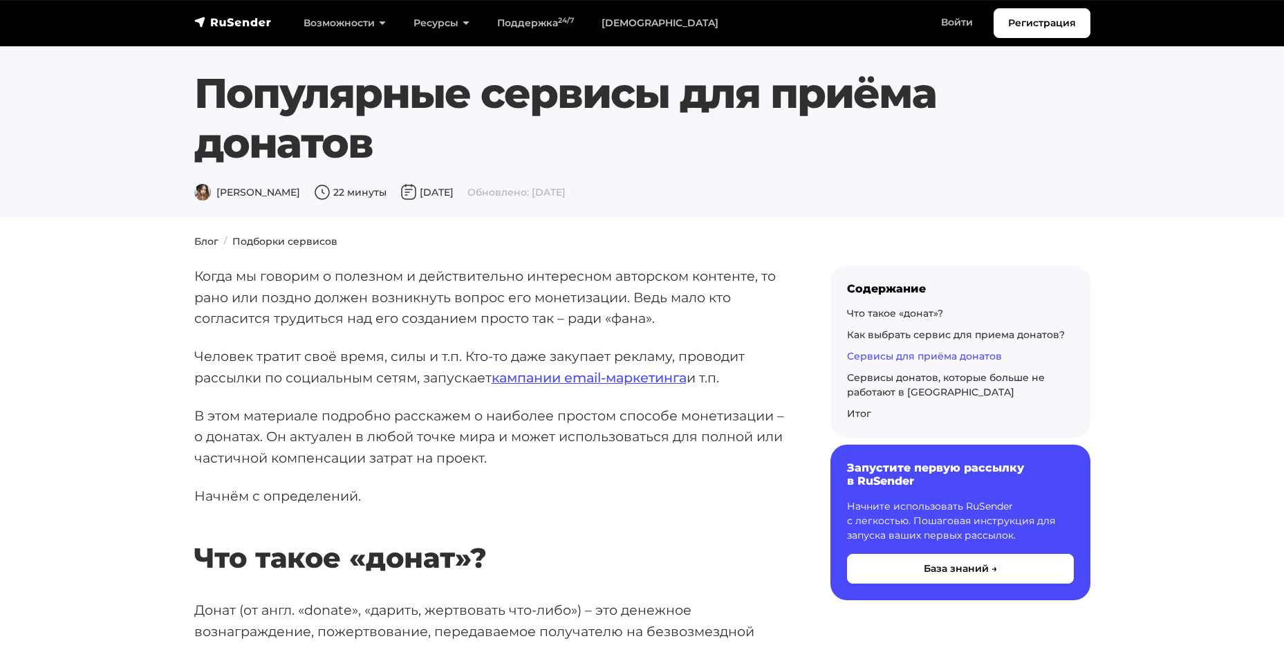
scroll to position [2067, 0]
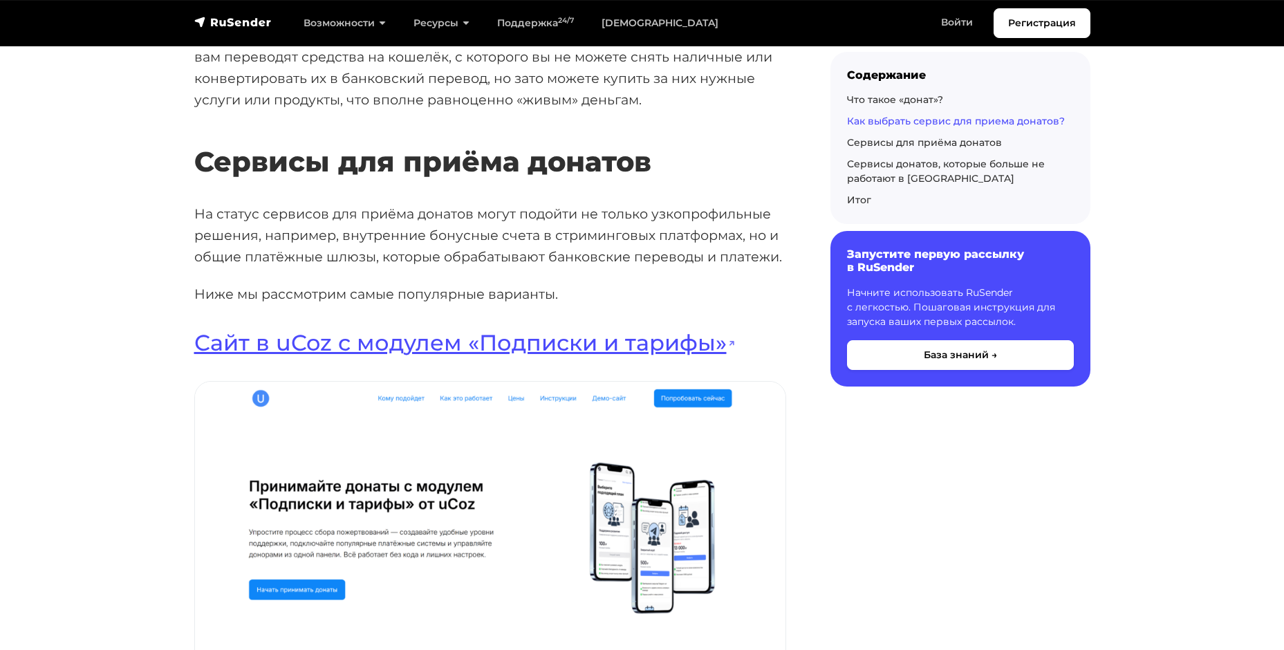
scroll to position [1639, 0]
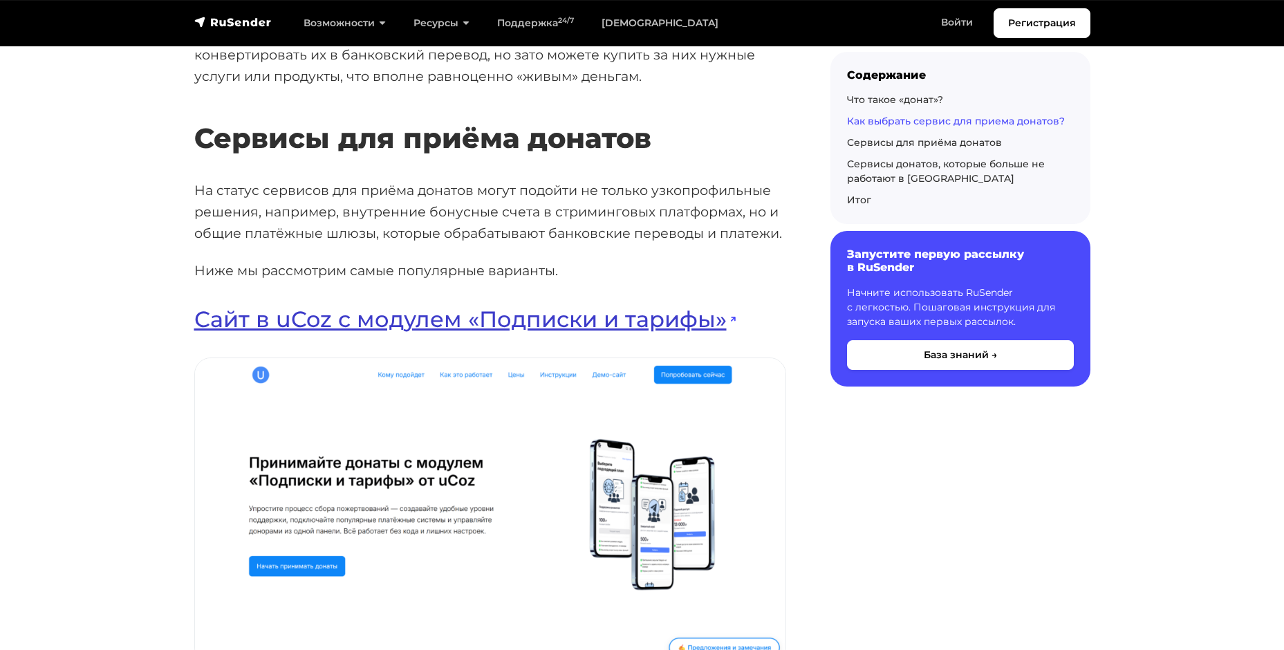
click at [519, 306] on link "Сайт в uCoz с модулем «Подписки и тарифы»" at bounding box center [464, 319] width 541 height 27
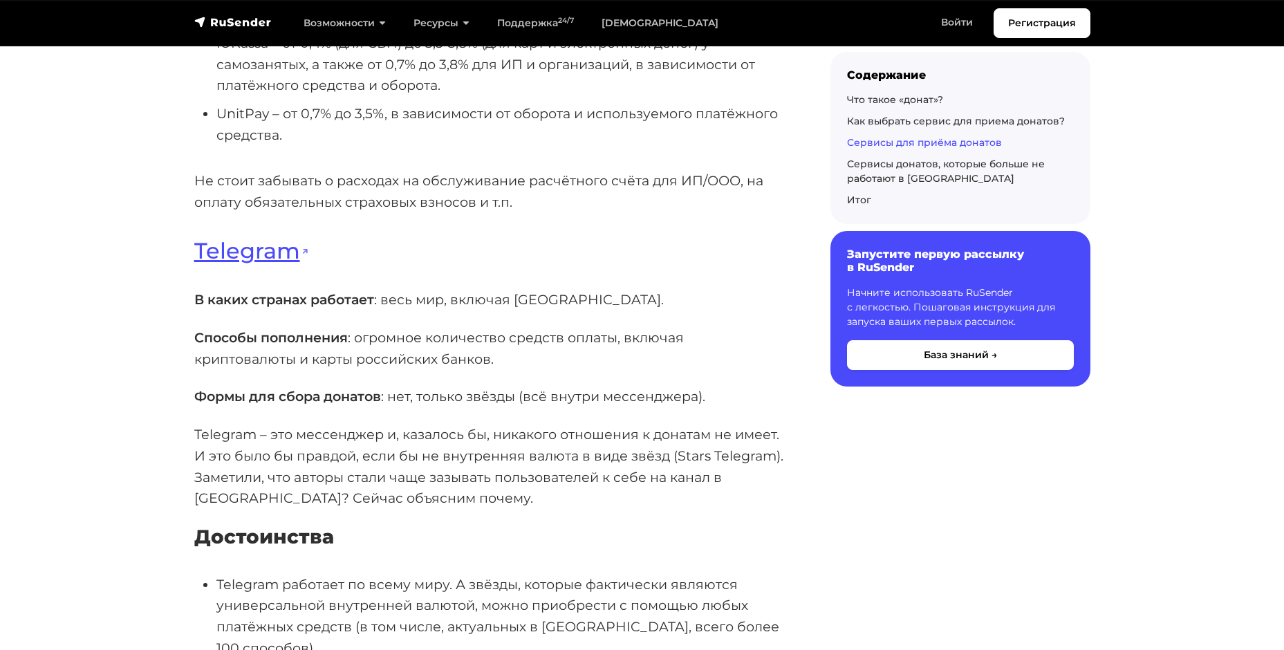
scroll to position [3441, 0]
click at [296, 362] on p "Способы пополнения : огромное количество средств оплаты, включая криптовалюты и…" at bounding box center [490, 347] width 592 height 42
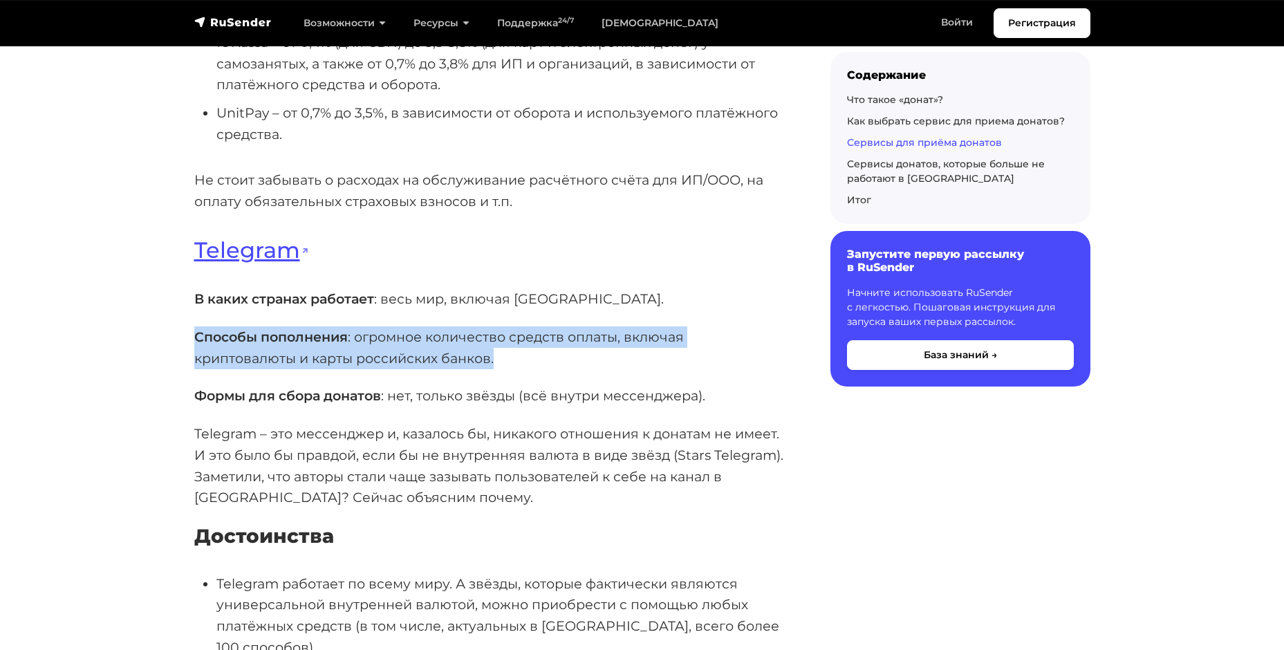
click at [296, 362] on p "Способы пополнения : огромное количество средств оплаты, включая криптовалюты и…" at bounding box center [490, 347] width 592 height 42
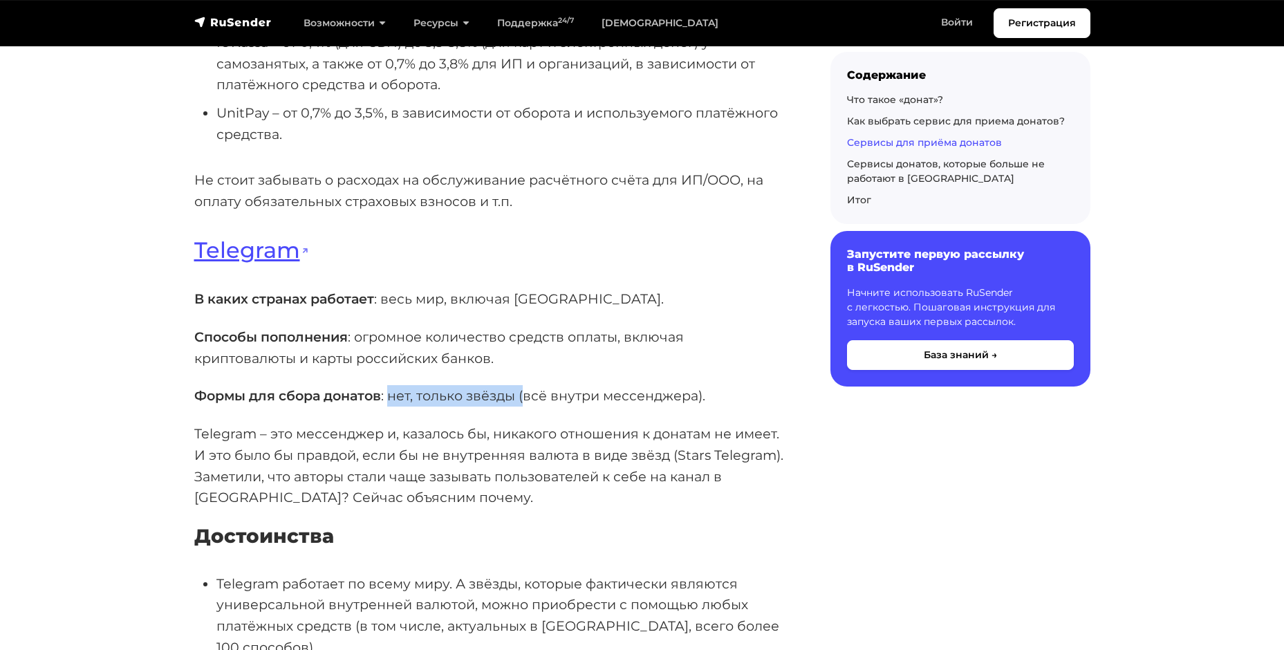
drag, startPoint x: 391, startPoint y: 400, endPoint x: 525, endPoint y: 397, distance: 134.2
click at [525, 397] on p "Формы для сбора донатов : нет, только звёзды (всё внутри мессенджера)." at bounding box center [490, 395] width 592 height 21
click at [456, 436] on p "Telegram – это мессенджер и, казалось бы, никакого отношения к донатам не имеет…" at bounding box center [490, 465] width 592 height 85
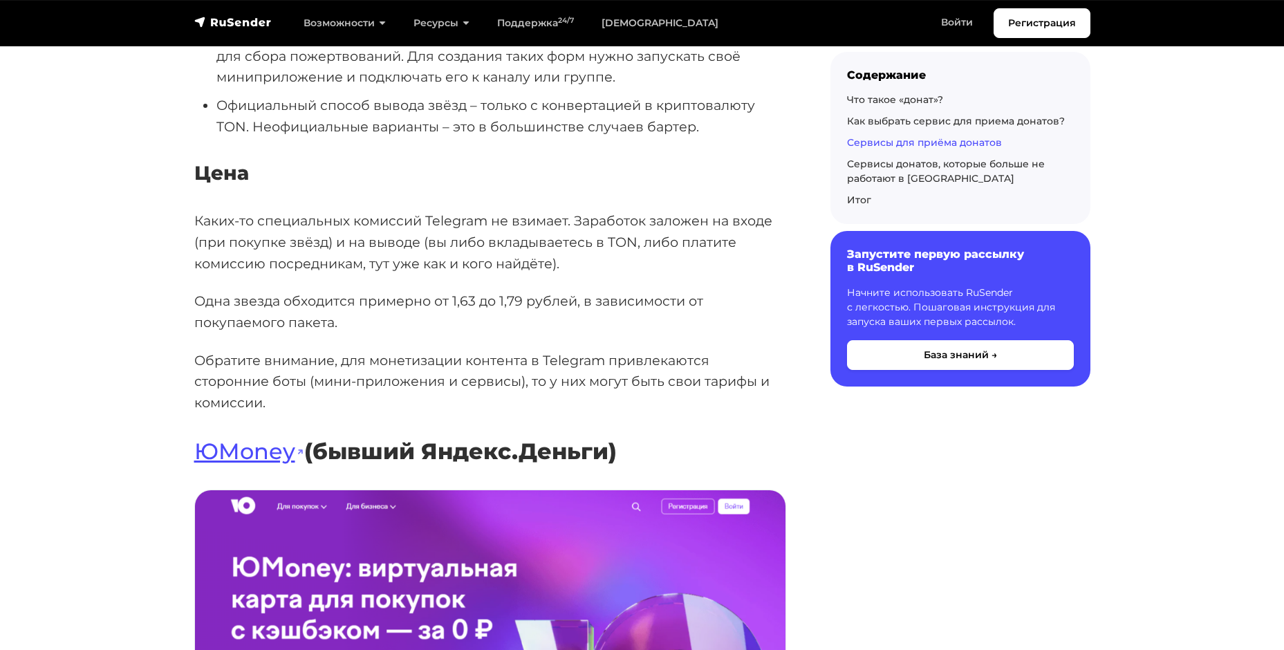
scroll to position [4516, 0]
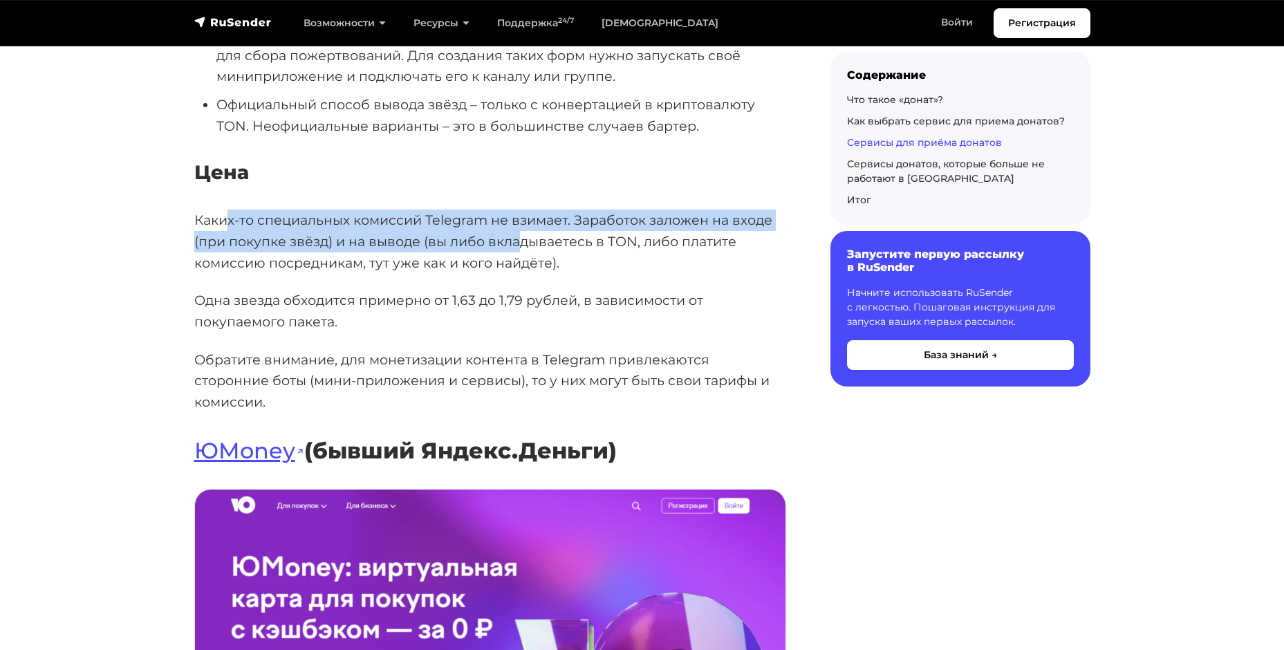
drag, startPoint x: 228, startPoint y: 202, endPoint x: 517, endPoint y: 216, distance: 289.4
click at [517, 216] on p "Каких-то специальных комиссий Telegram не взимает. Заработок заложен на входе (…" at bounding box center [490, 242] width 592 height 64
click at [472, 210] on p "Каких-то специальных комиссий Telegram не взимает. Заработок заложен на входе (…" at bounding box center [490, 242] width 592 height 64
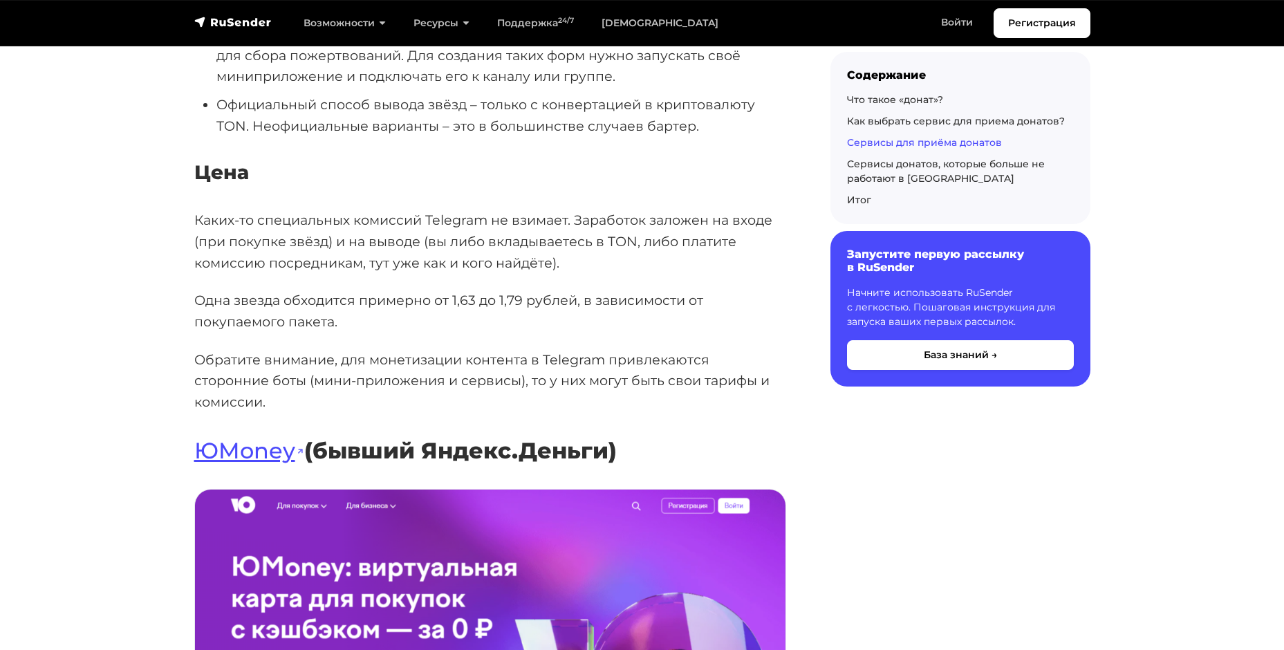
click at [364, 221] on p "Каких-то специальных комиссий Telegram не взимает. Заработок заложен на входе (…" at bounding box center [490, 242] width 592 height 64
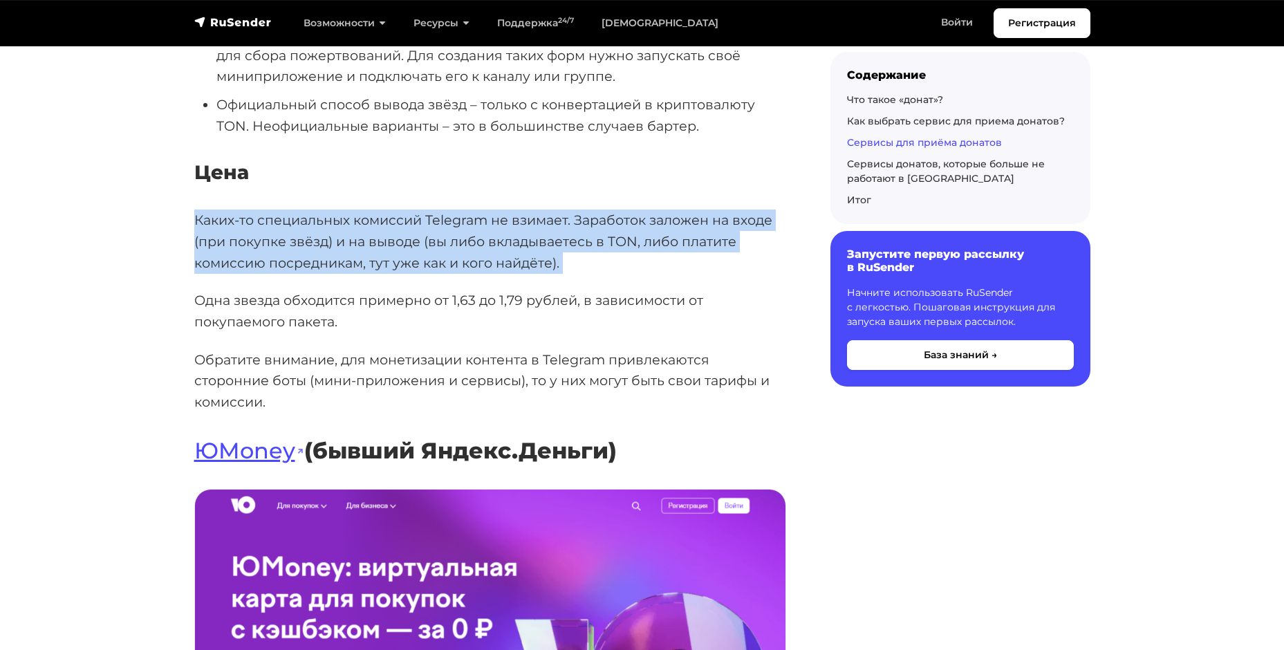
click at [364, 221] on p "Каких-то специальных комиссий Telegram не взимает. Заработок заложен на входе (…" at bounding box center [490, 242] width 592 height 64
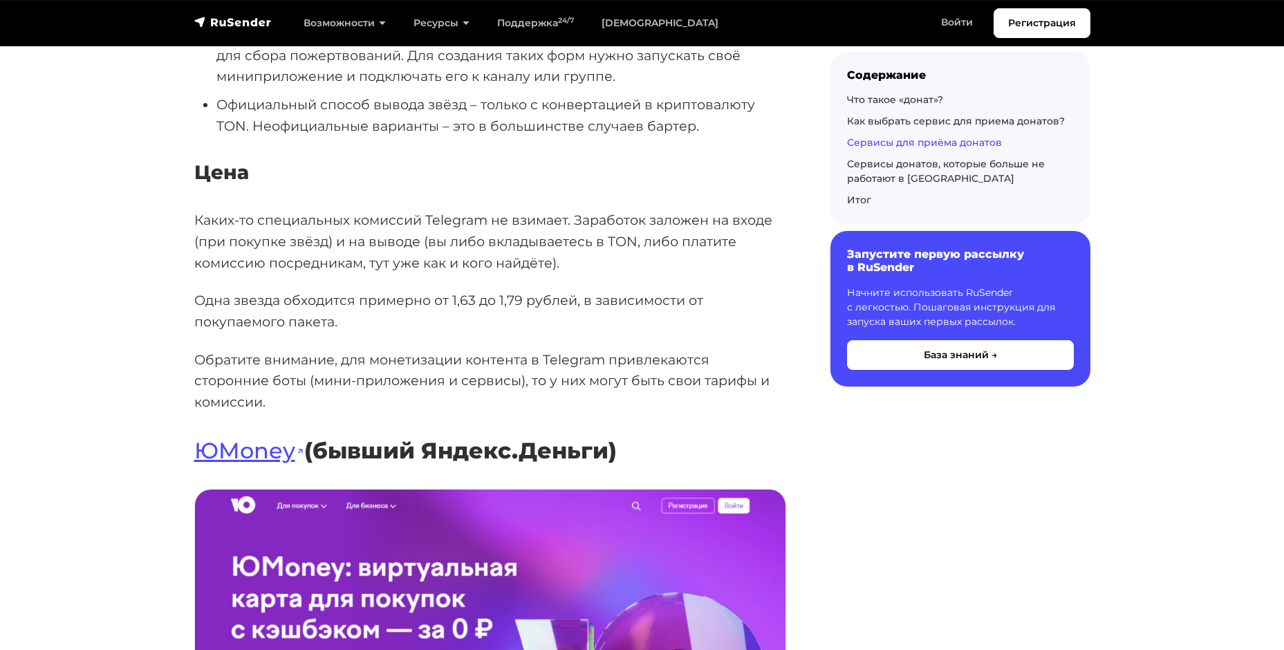
click at [324, 298] on p "Одна звезда обходится примерно от 1,63 до 1,79 рублей, в зависимости от покупае…" at bounding box center [490, 311] width 592 height 42
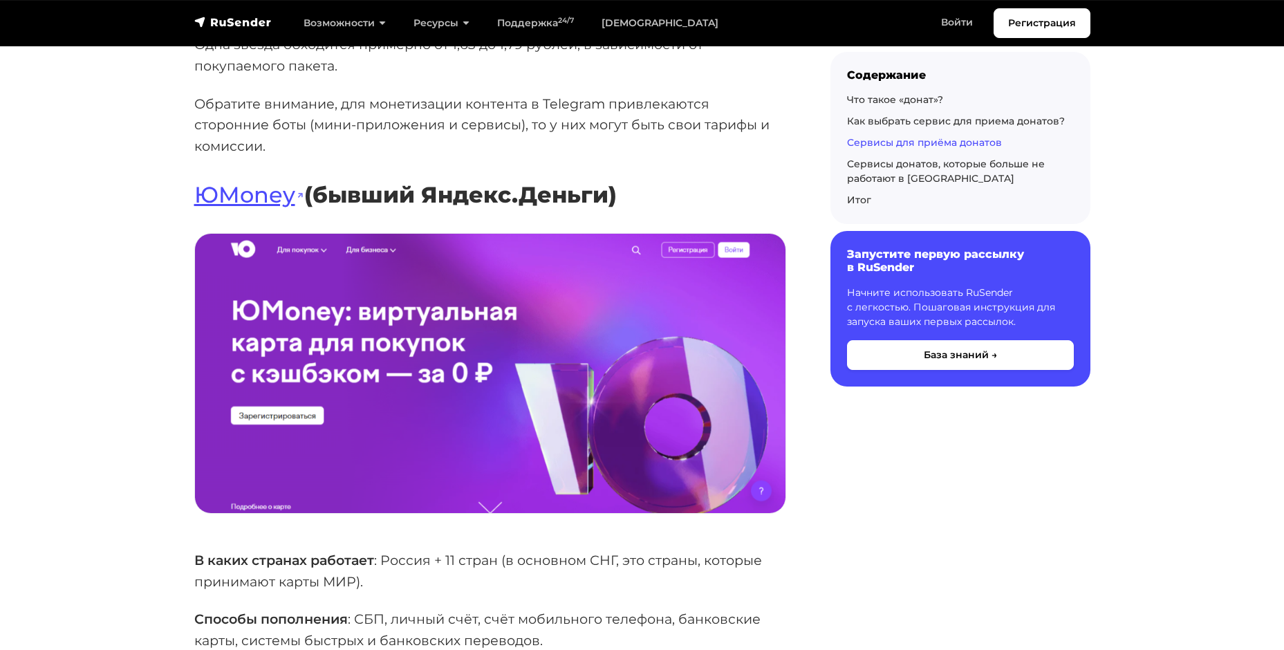
scroll to position [4771, 0]
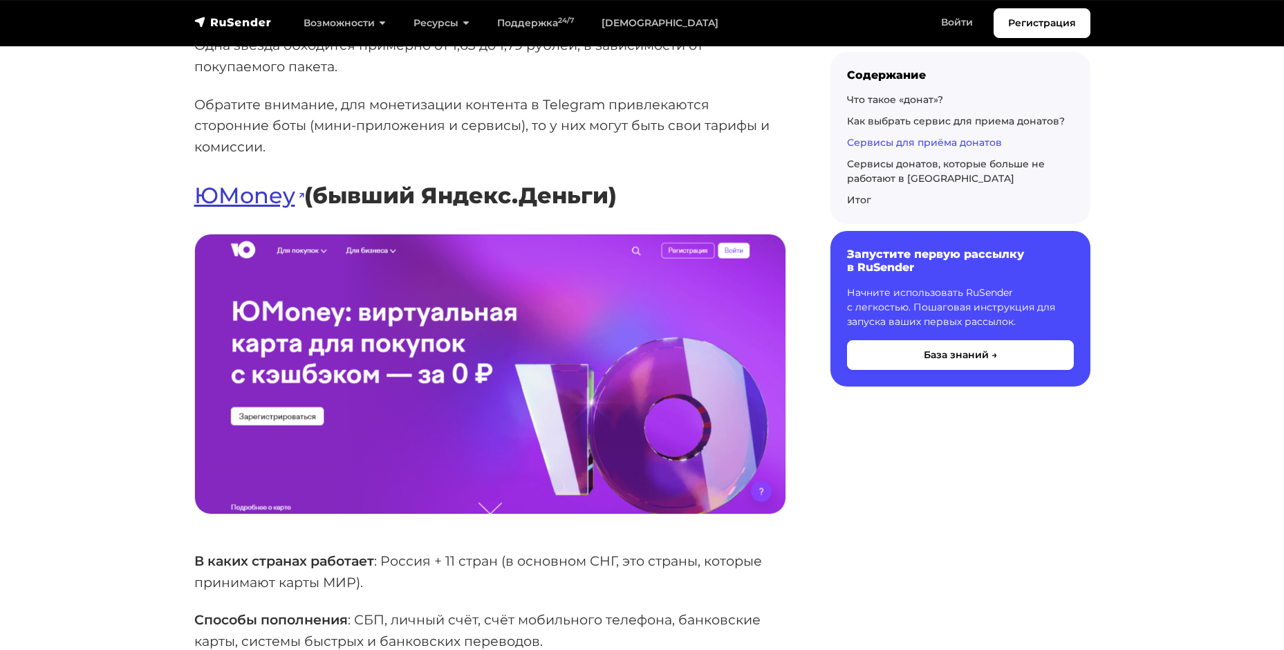
click at [259, 182] on link "ЮMoney" at bounding box center [249, 195] width 110 height 27
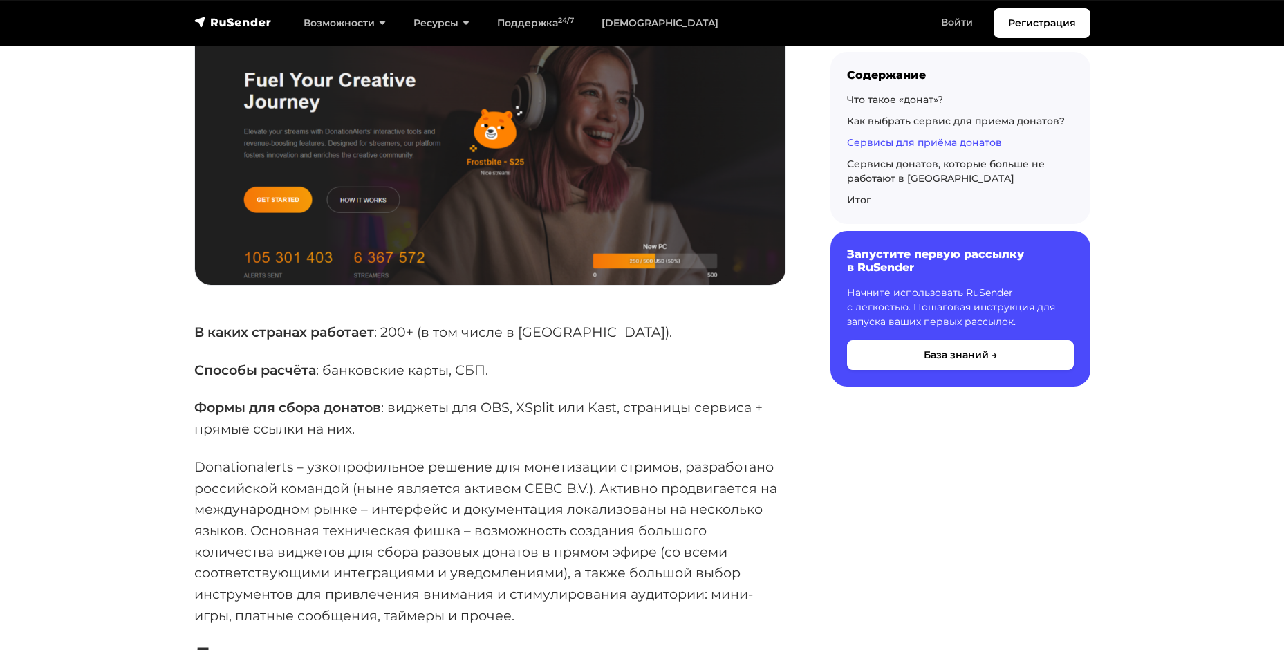
scroll to position [8666, 0]
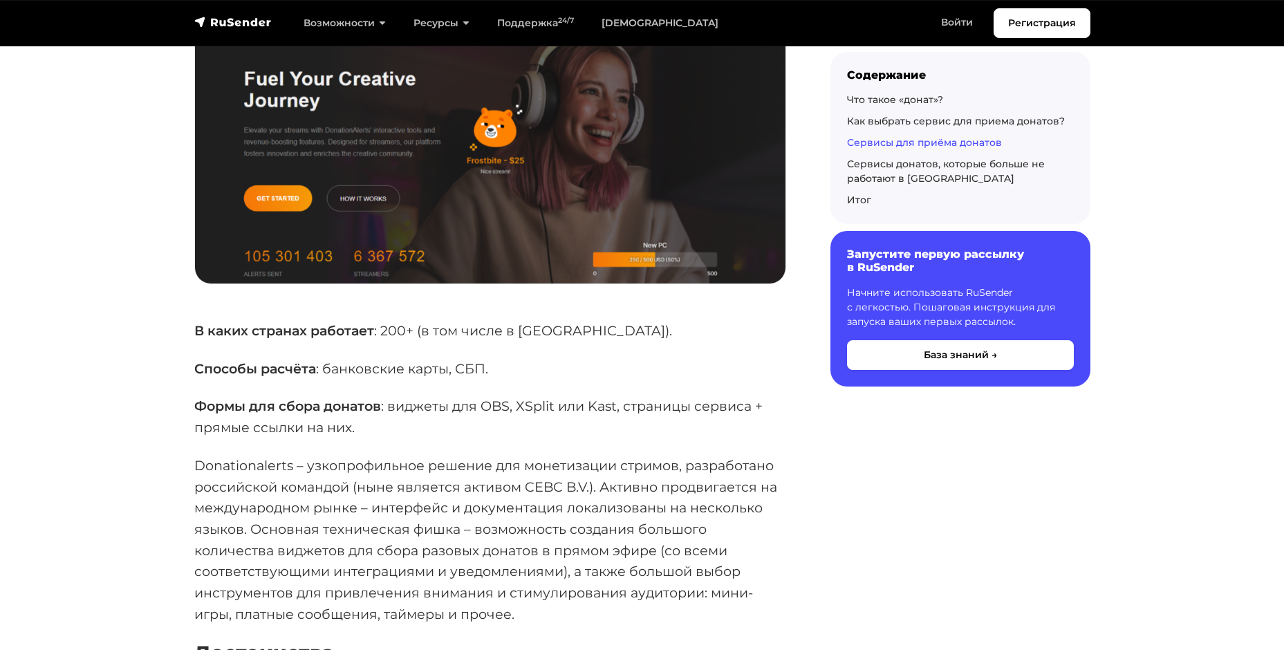
click at [456, 358] on p "Способы расчёта : банковские карты, СБП." at bounding box center [490, 368] width 592 height 21
click at [440, 396] on p "Формы для сбора донатов : виджеты для OBS, XSplit или Kast, страницы сервиса + …" at bounding box center [490, 417] width 592 height 42
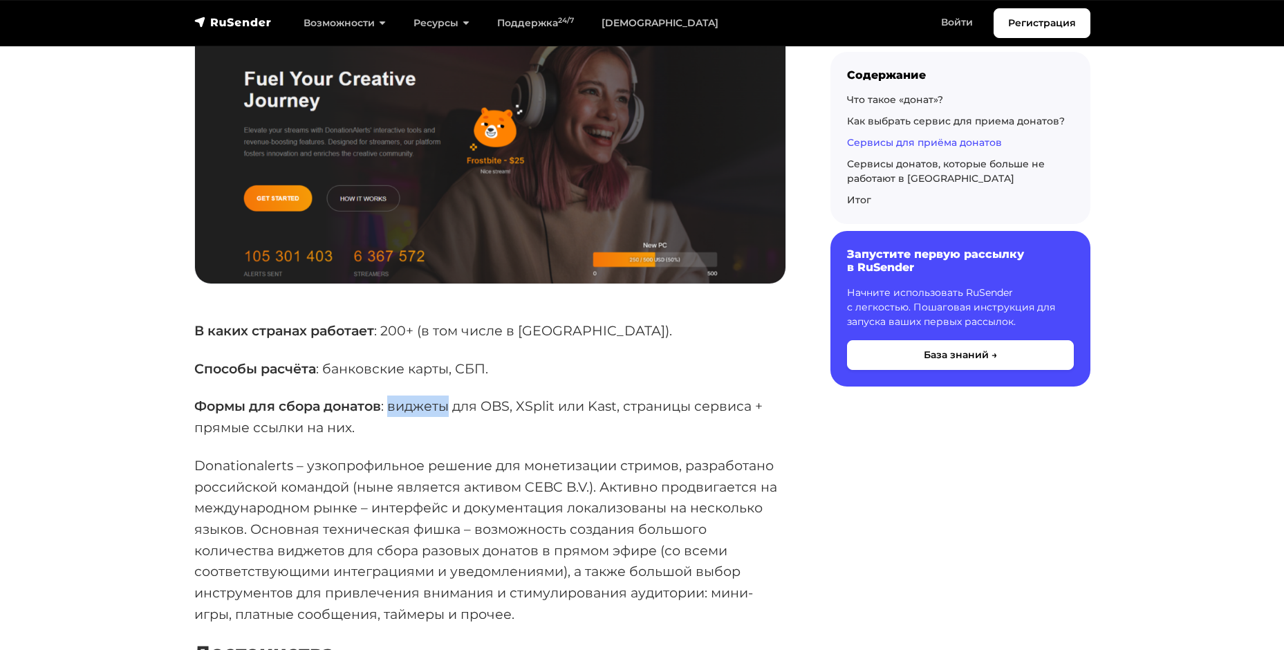
click at [440, 396] on p "Формы для сбора донатов : виджеты для OBS, XSplit или Kast, страницы сервиса + …" at bounding box center [490, 417] width 592 height 42
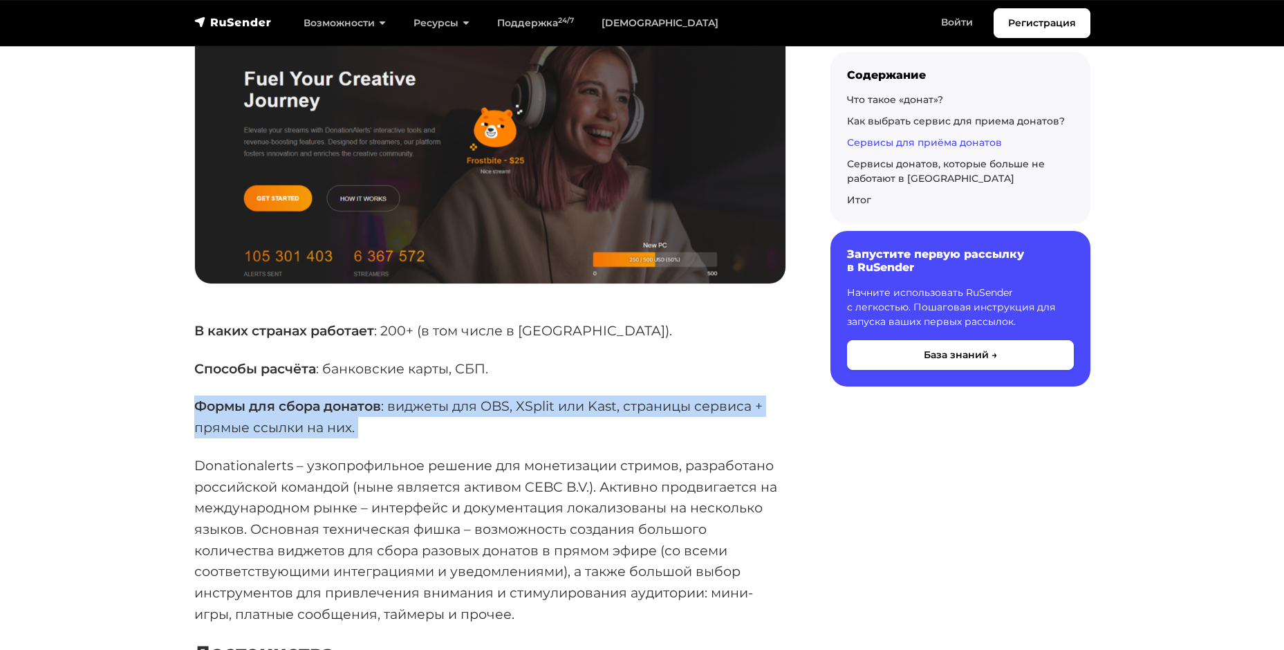
click at [440, 396] on p "Формы для сбора донатов : виджеты для OBS, XSplit или Kast, страницы сервиса + …" at bounding box center [490, 417] width 592 height 42
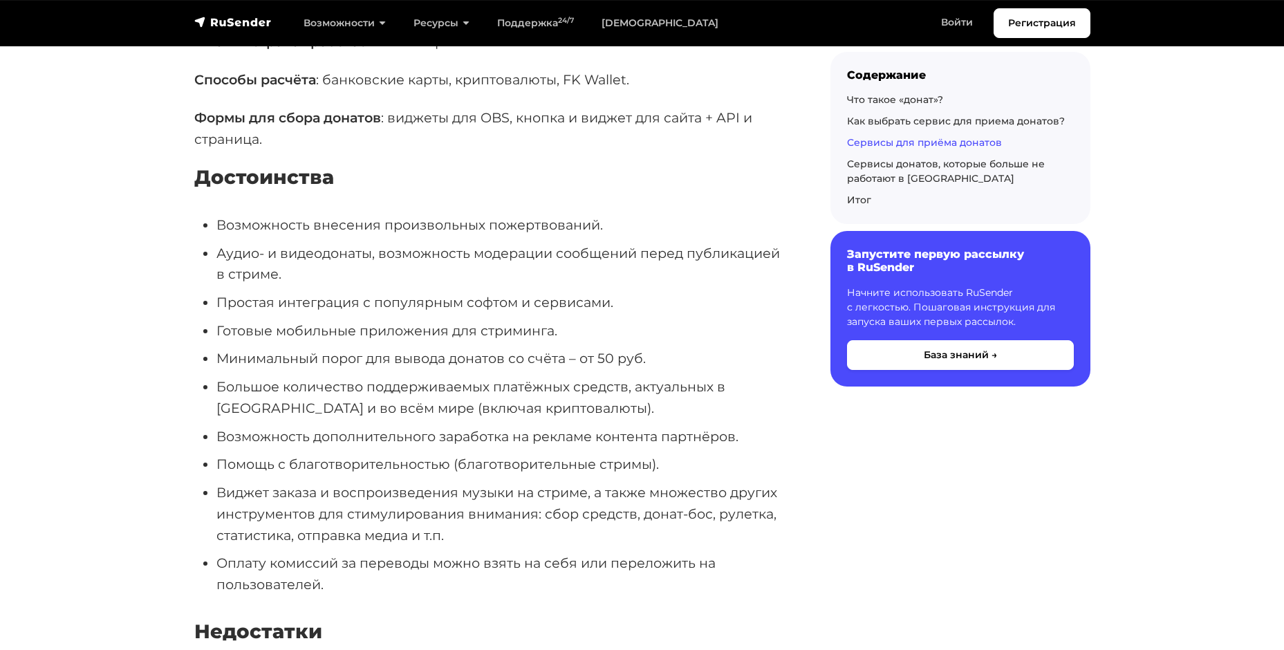
scroll to position [10677, 0]
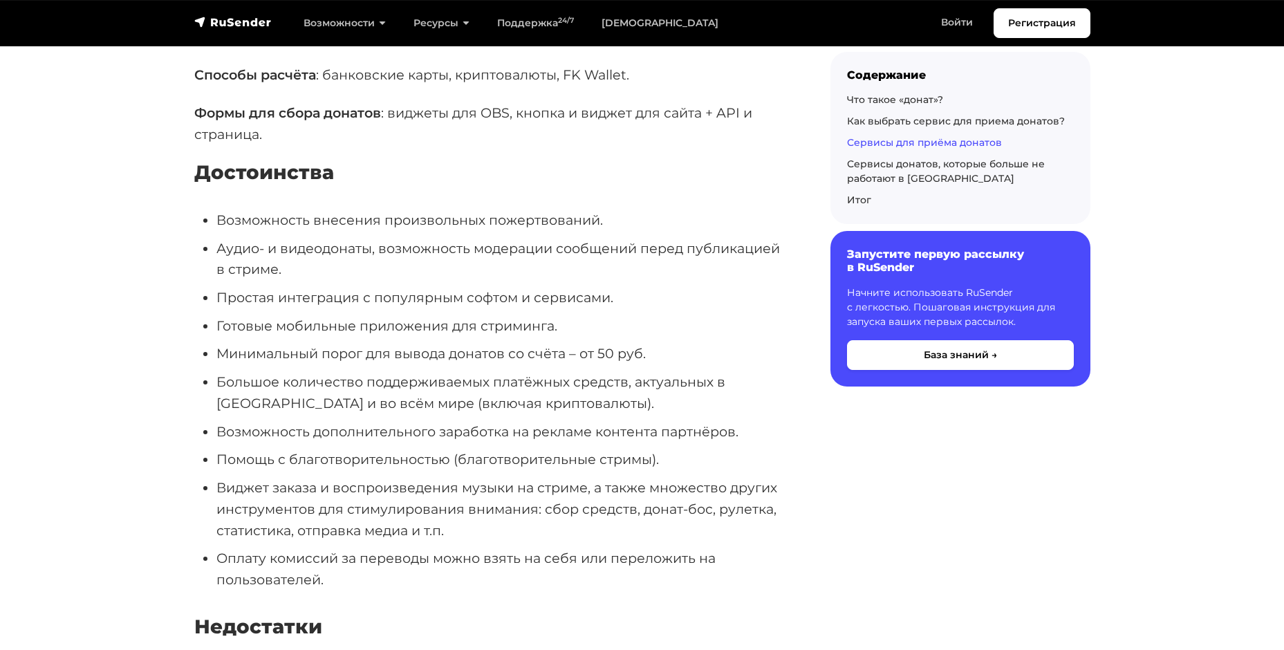
click at [334, 548] on li "Оплату комиссий за переводы можно взять на себя или переложить на пользователей." at bounding box center [501, 569] width 570 height 42
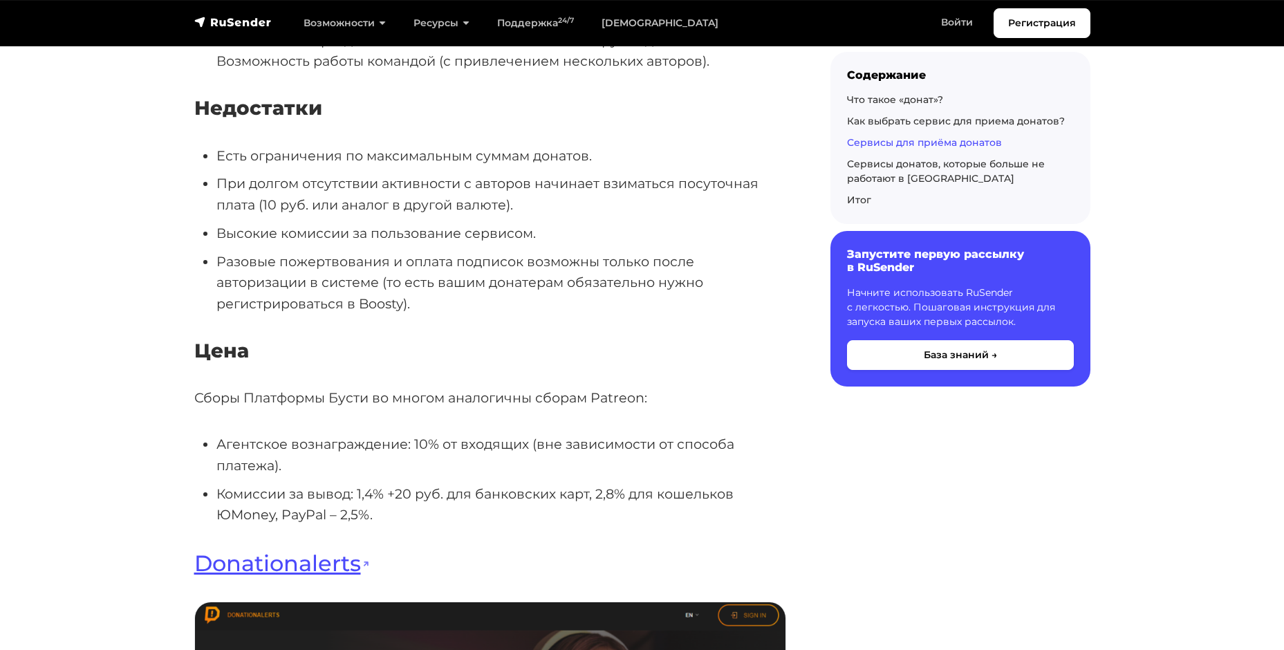
scroll to position [8071, 0]
click at [304, 550] on link "Donationalerts" at bounding box center [282, 563] width 176 height 27
